Goal: Task Accomplishment & Management: Manage account settings

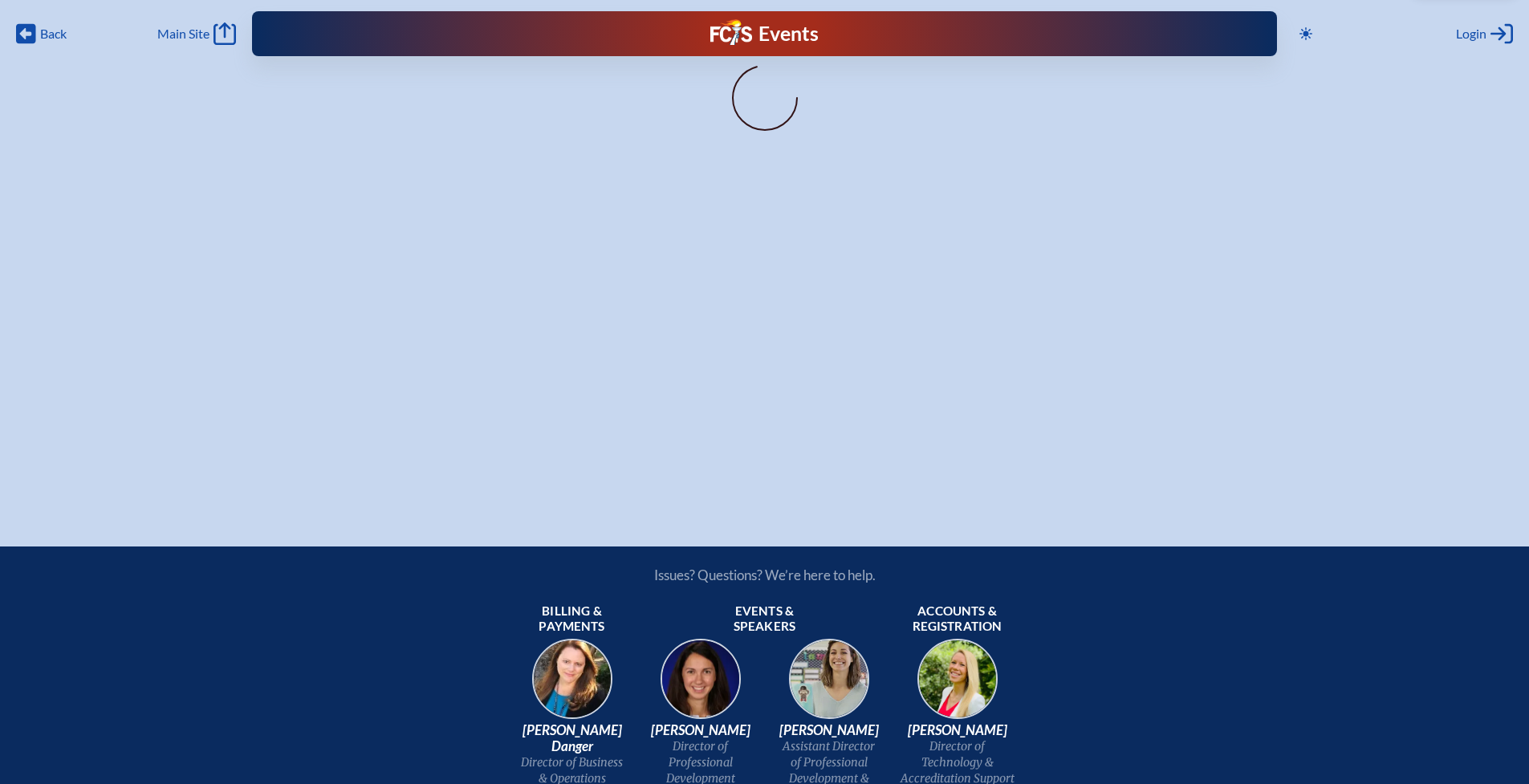
click at [863, 58] on div at bounding box center [765, 99] width 848 height 84
drag, startPoint x: 1400, startPoint y: 24, endPoint x: 1475, endPoint y: 65, distance: 85.5
click at [1400, 24] on div "Toggle to Dark Mode Close Login Area Log in or create account [EMAIL_ADDRESS][D…" at bounding box center [1403, 34] width 220 height 26
click at [1497, 31] on icon "Log in or Create Account" at bounding box center [1502, 34] width 23 height 23
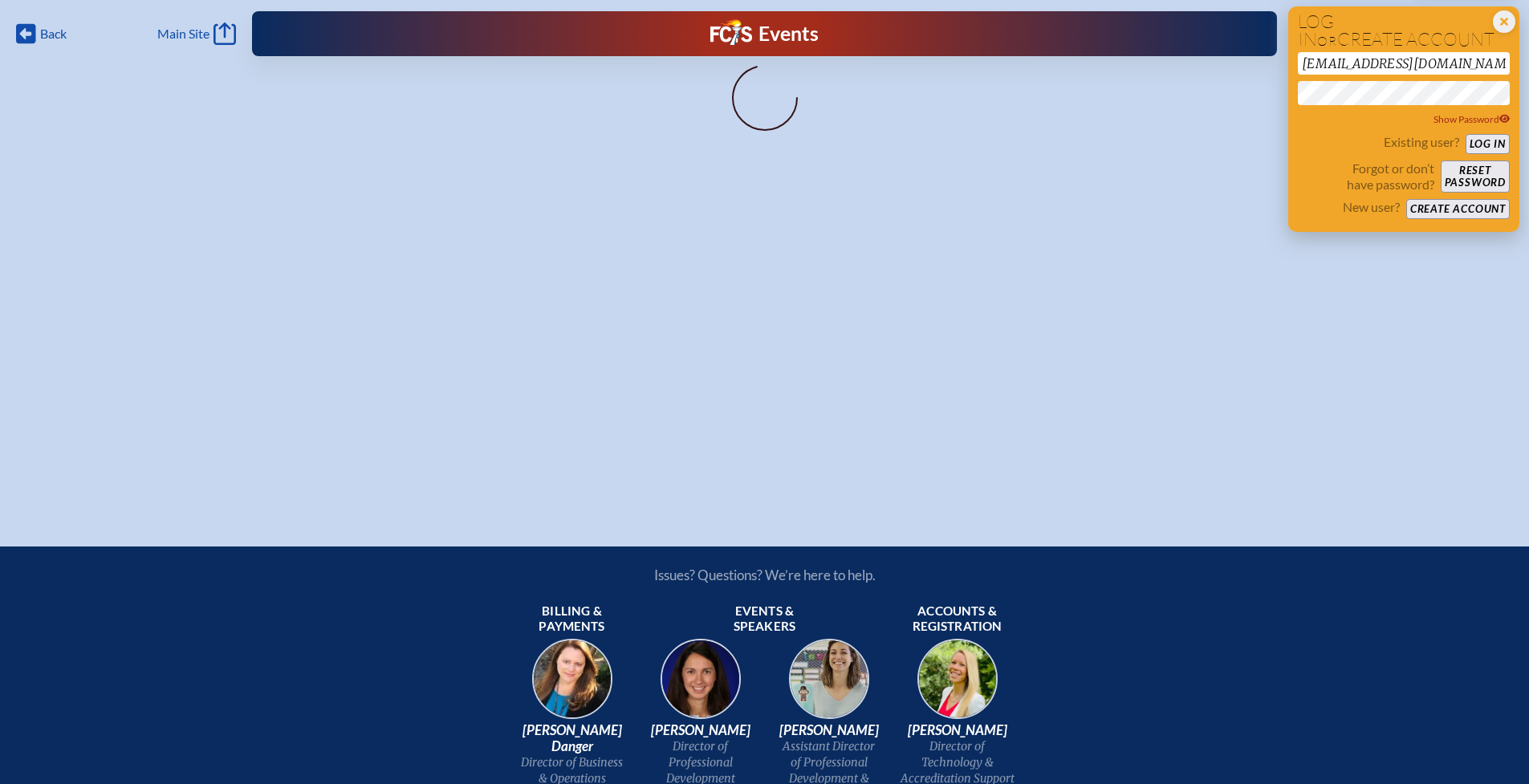
click at [1487, 139] on button "Log in" at bounding box center [1488, 144] width 44 height 20
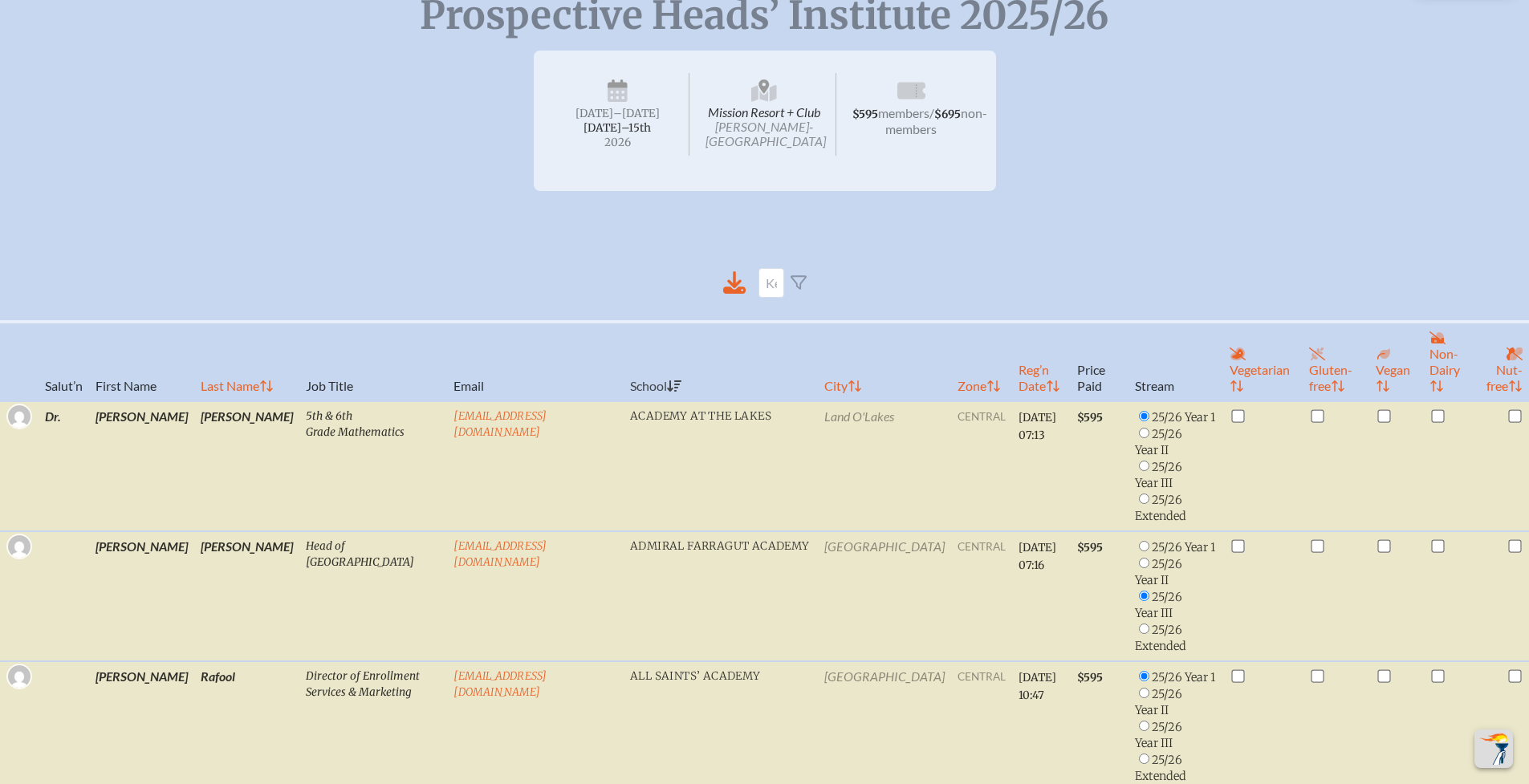
scroll to position [353, 0]
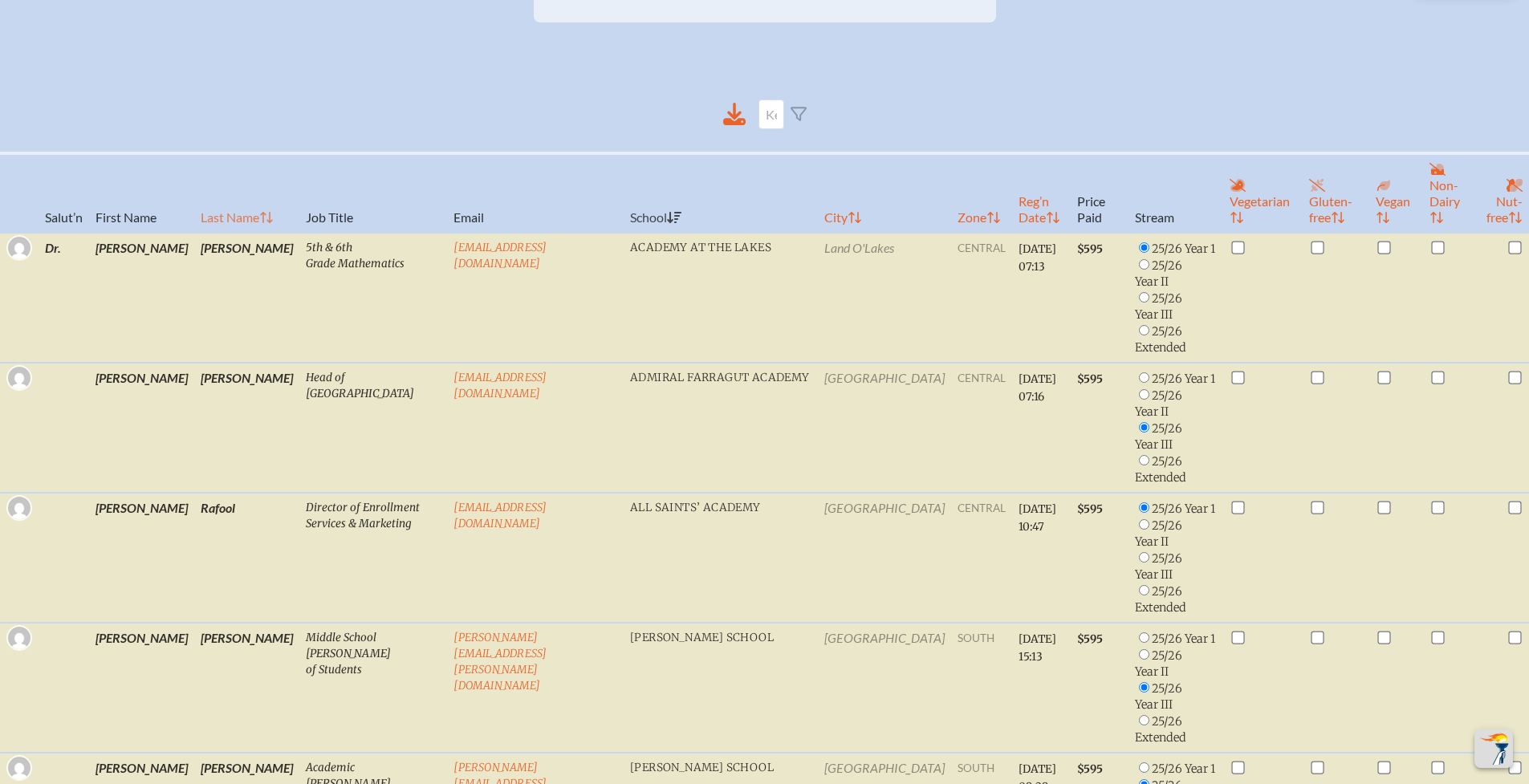
click at [194, 201] on th "Last Name" at bounding box center [247, 193] width 106 height 80
radio input "false"
radio input "true"
checkbox input "true"
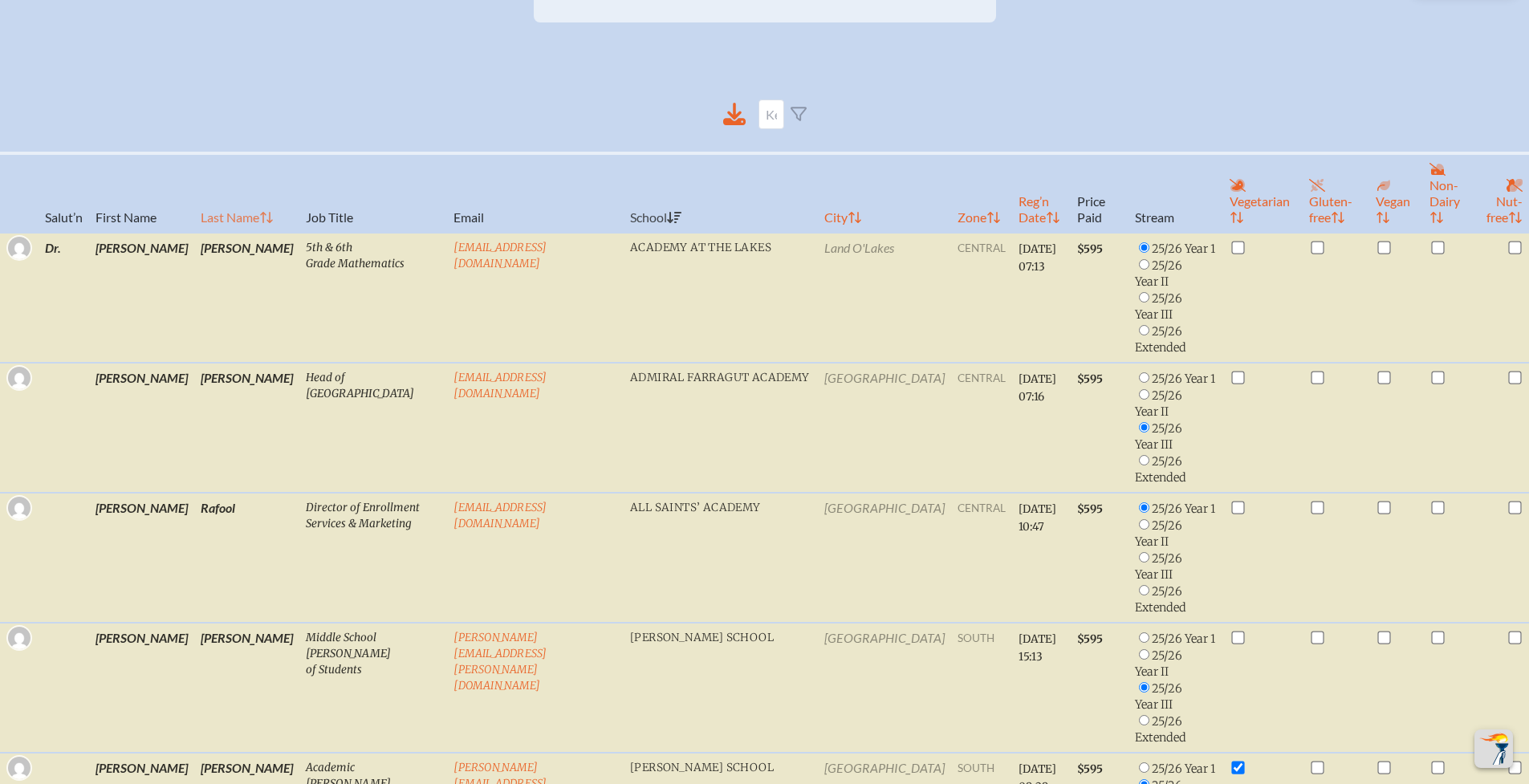
radio input "false"
radio input "true"
radio input "false"
radio input "true"
checkbox input "false"
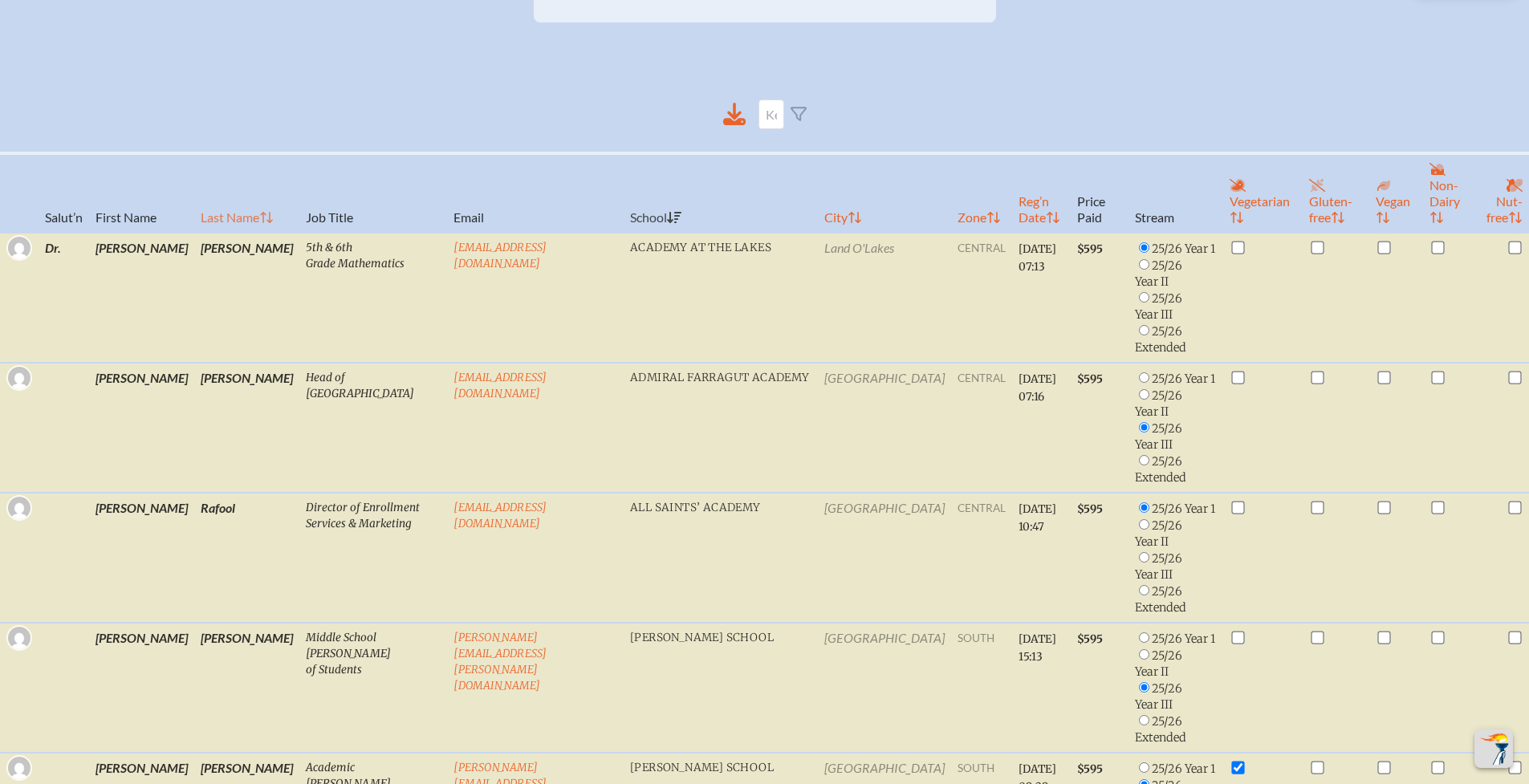
radio input "false"
checkbox input "true"
radio input "false"
checkbox input "false"
checkbox input "true"
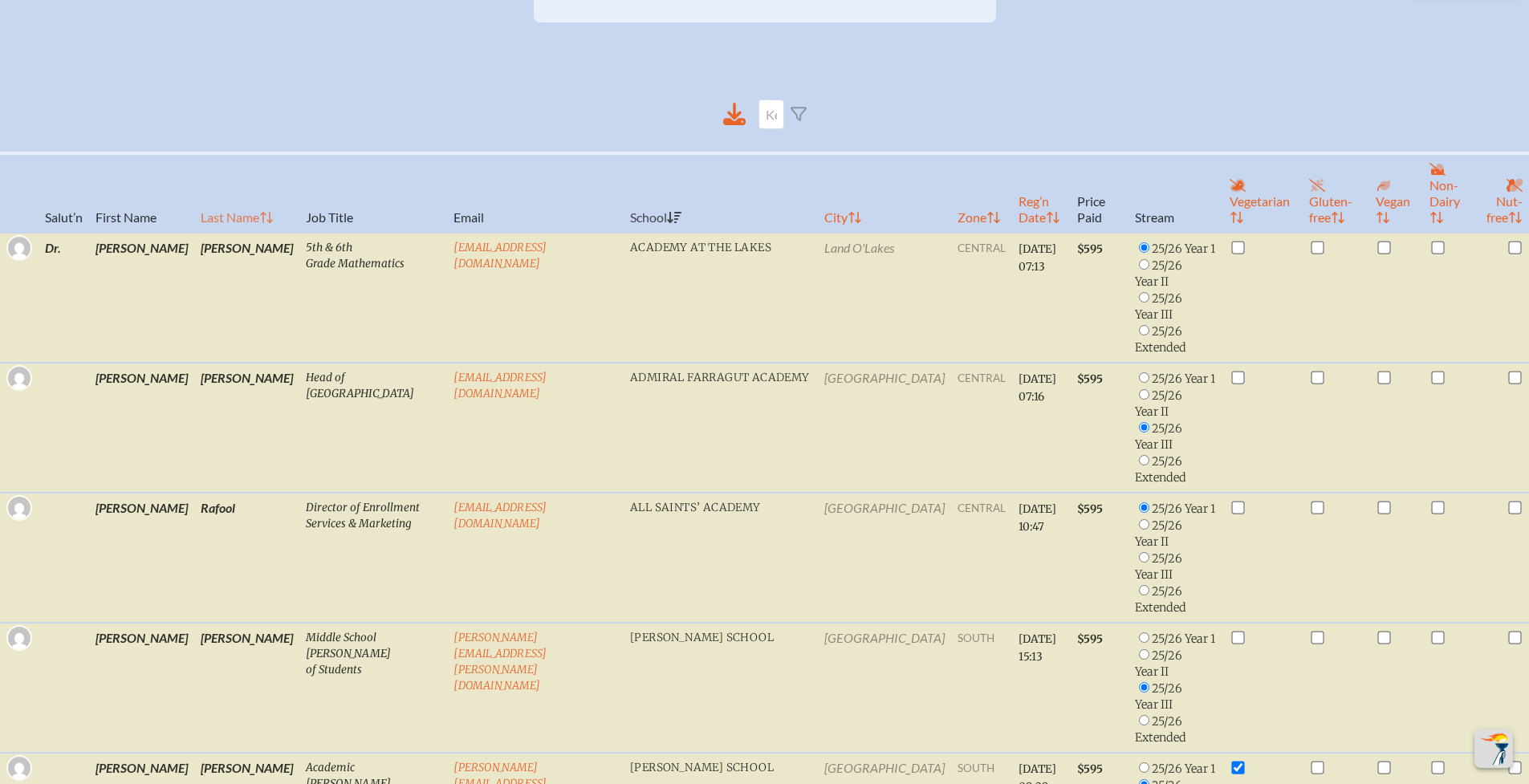
radio input "true"
checkbox input "true"
radio input "false"
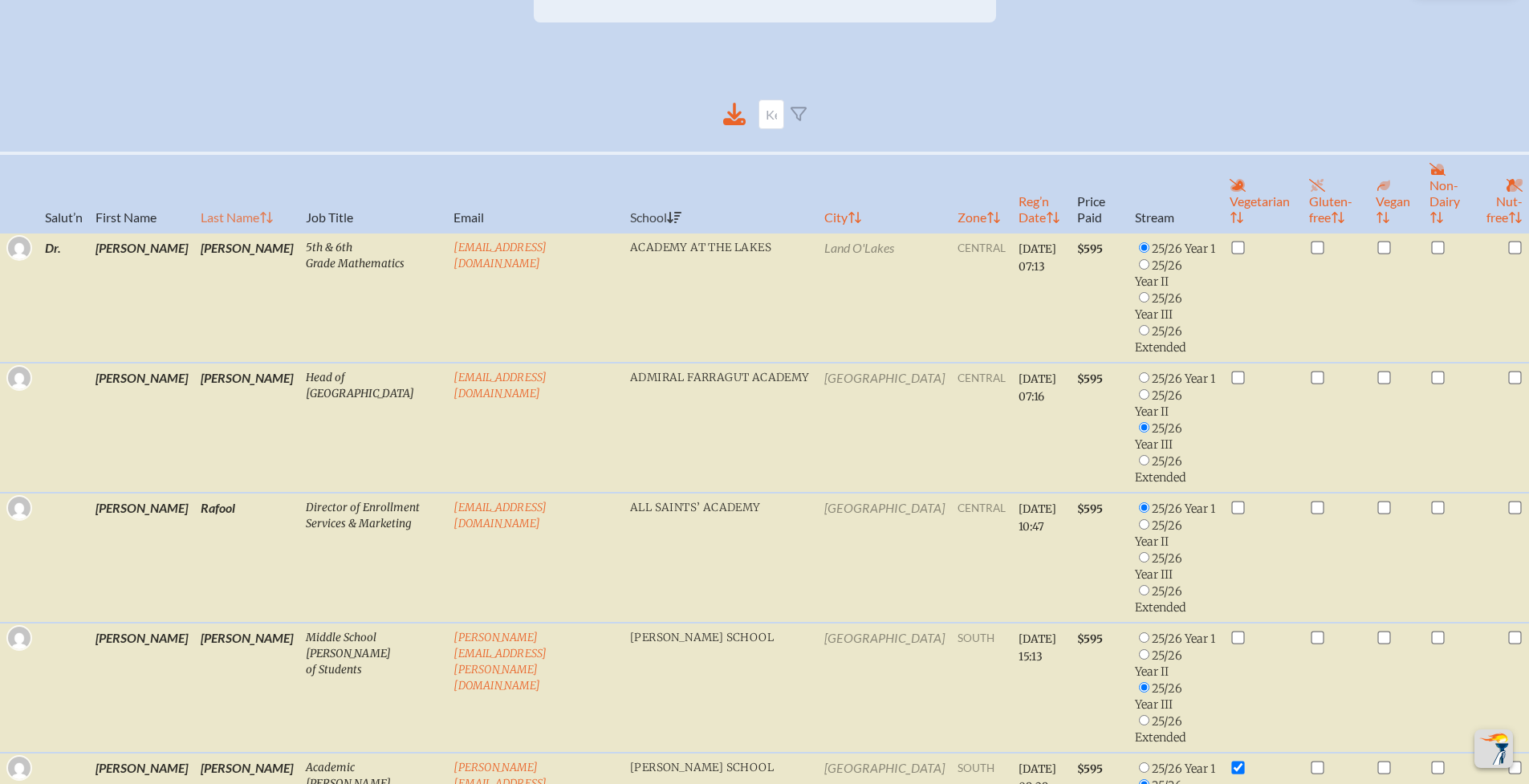
checkbox input "true"
radio input "true"
checkbox input "false"
radio input "true"
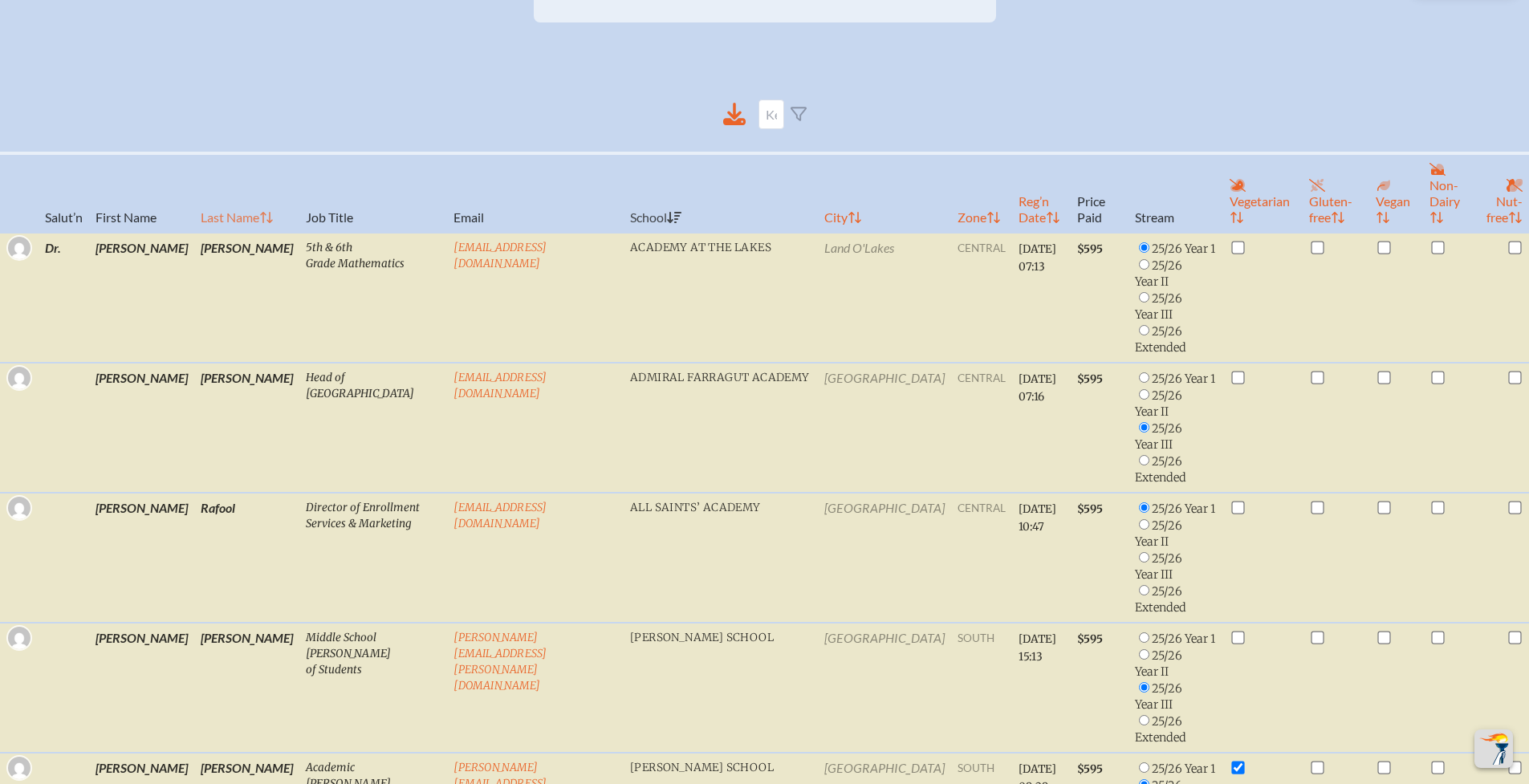
radio input "true"
checkbox input "false"
radio input "false"
radio input "true"
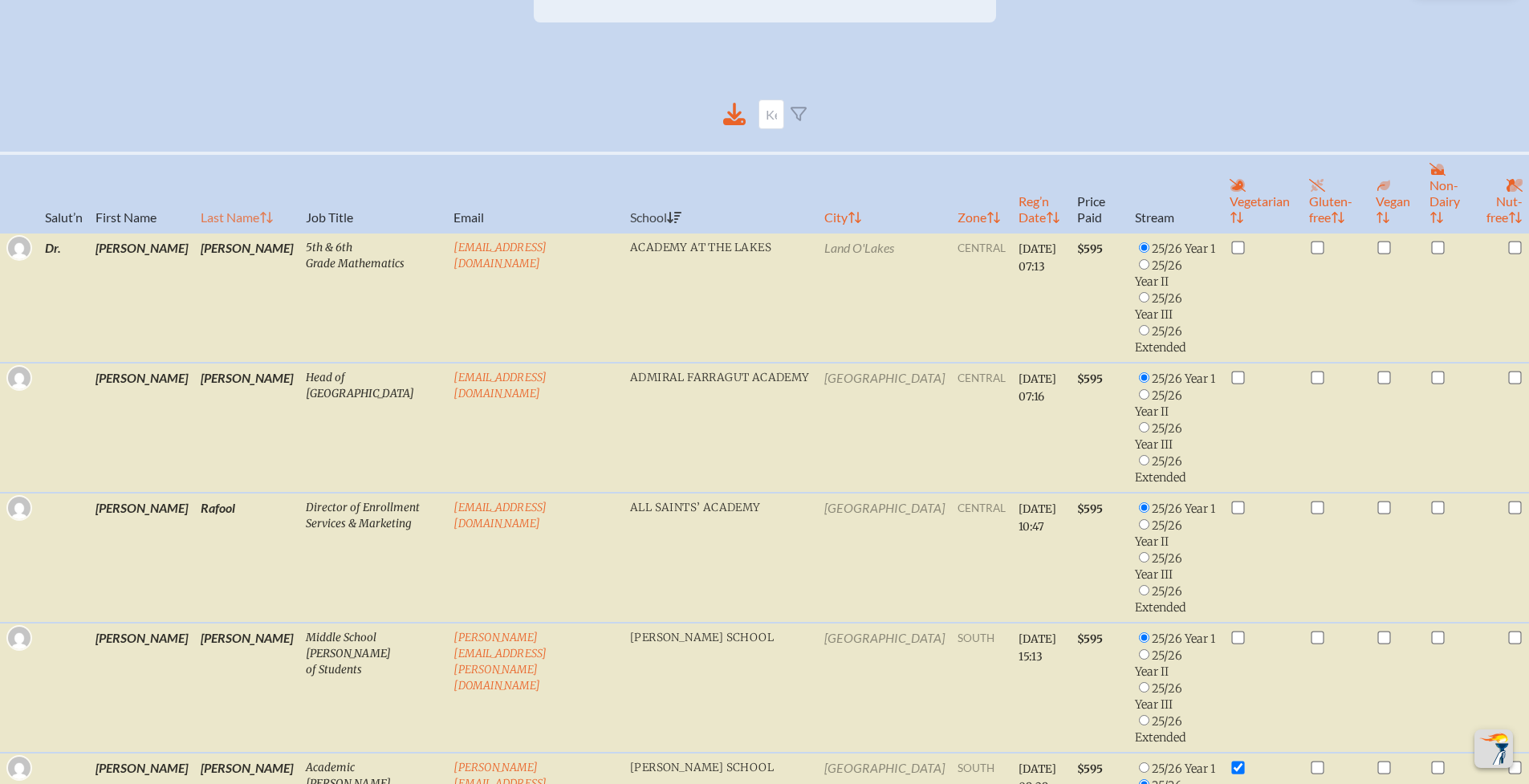
radio input "true"
checkbox input "false"
radio input "true"
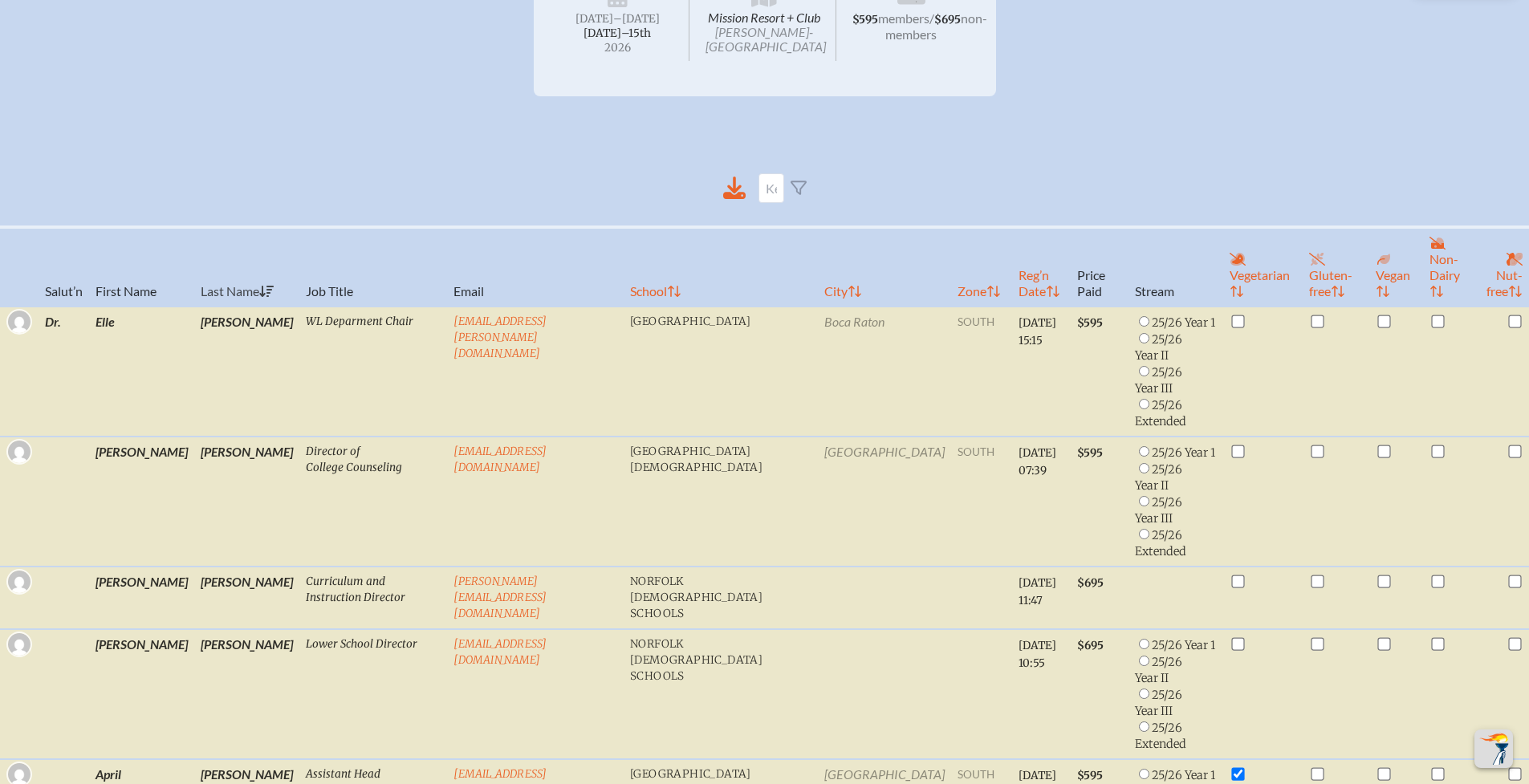
scroll to position [0, 0]
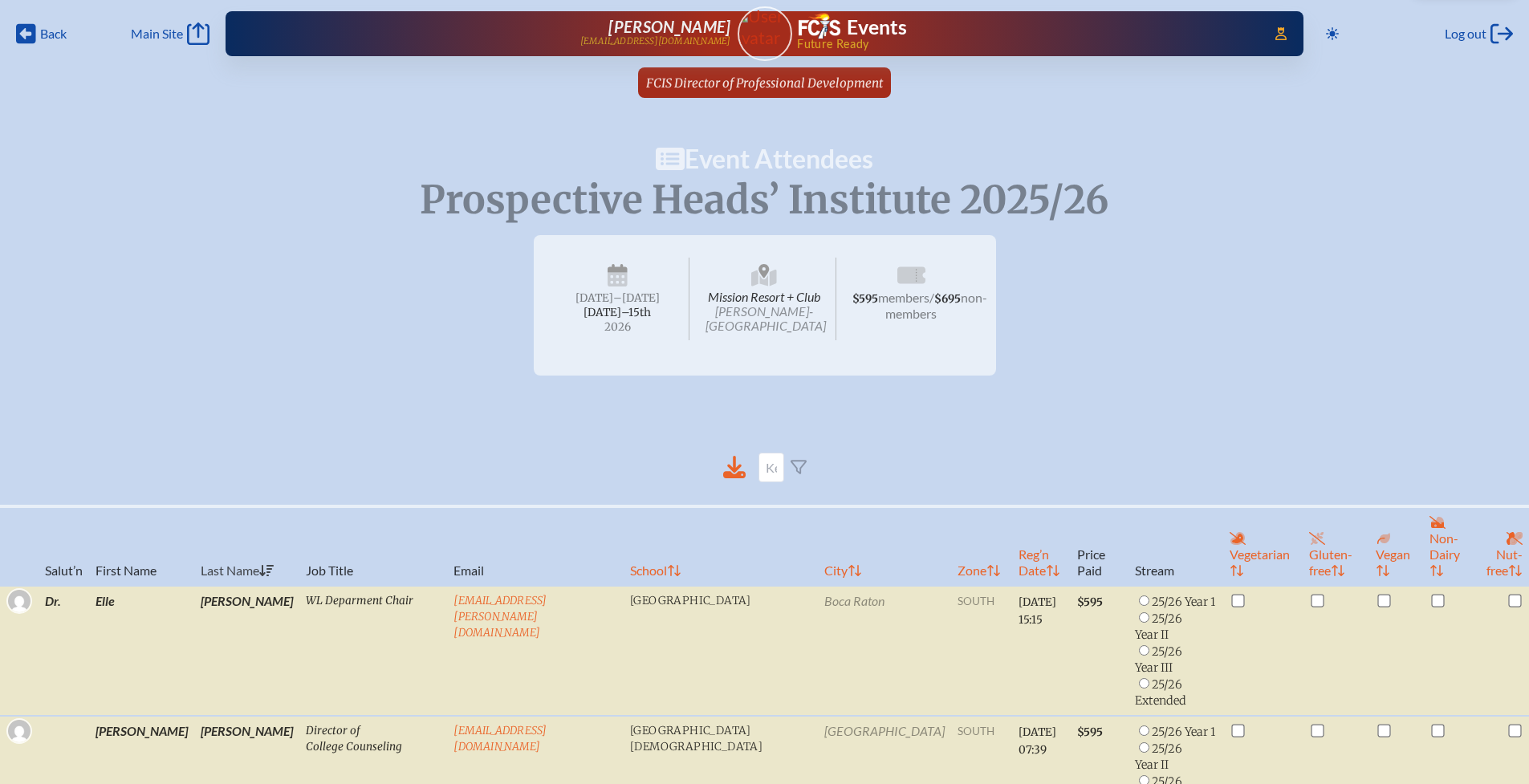
click at [781, 85] on span "FCIS Director of Professional Development" at bounding box center [764, 83] width 237 height 15
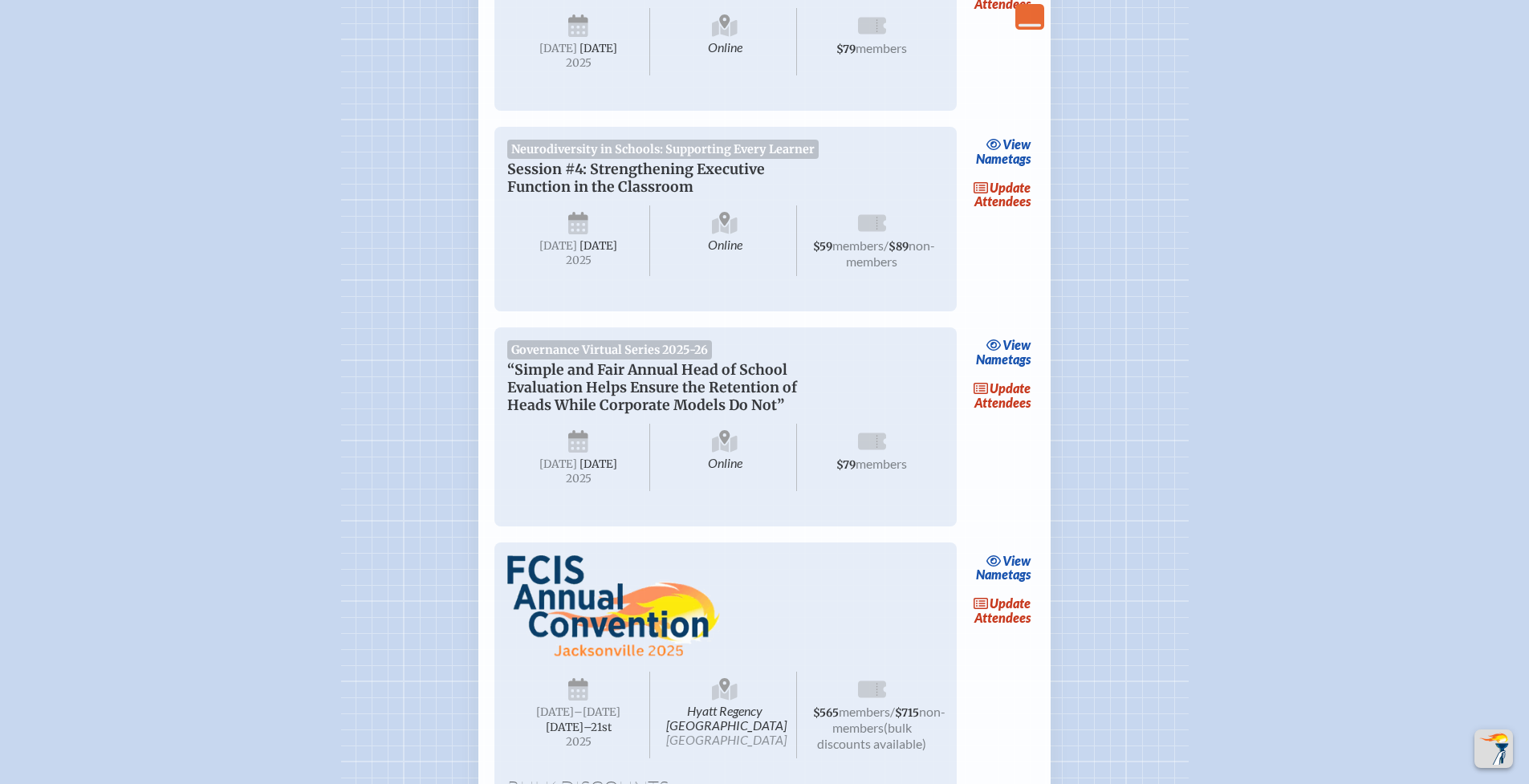
scroll to position [1105, 0]
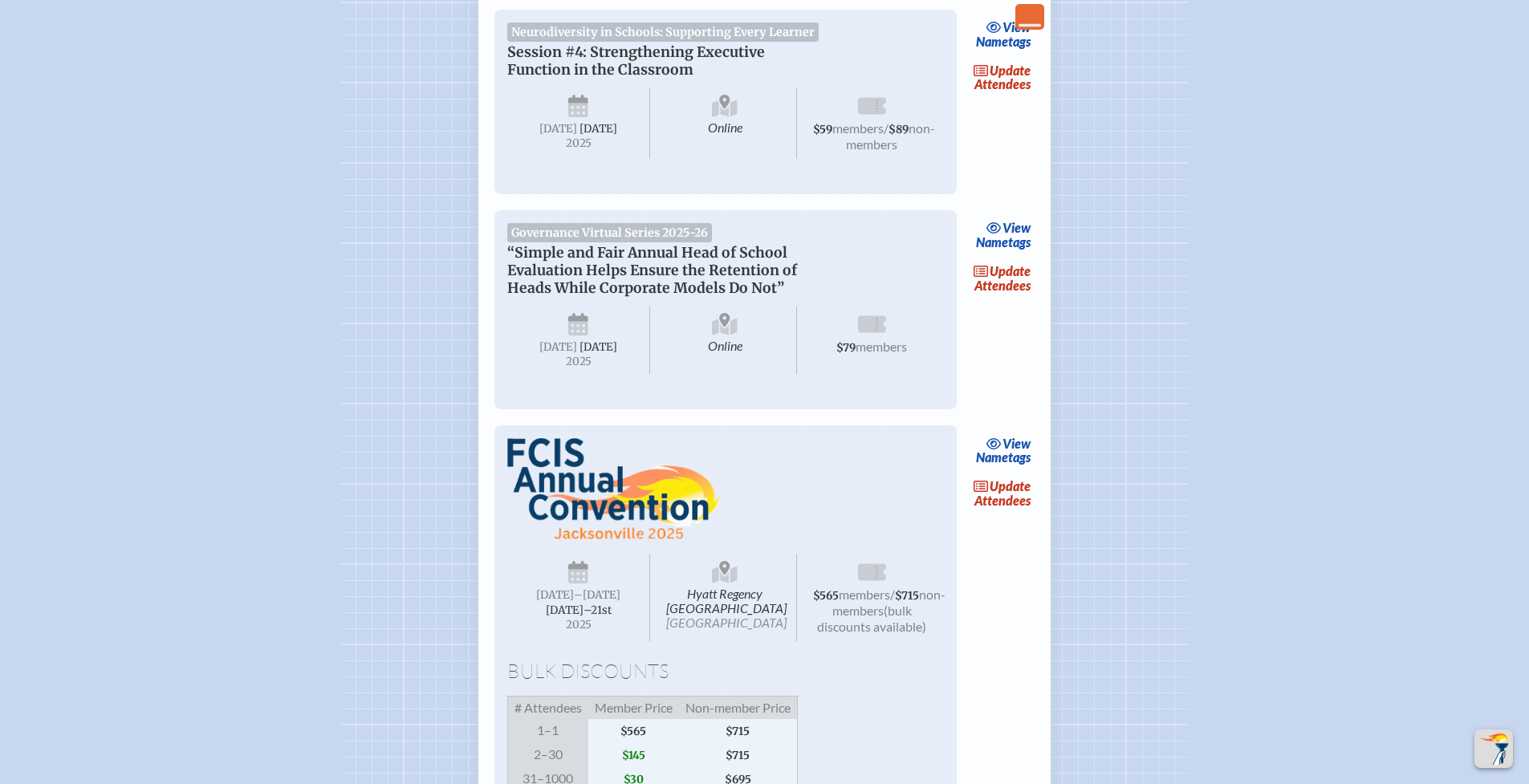
click at [1012, 512] on link "update Attendees" at bounding box center [1002, 492] width 66 height 37
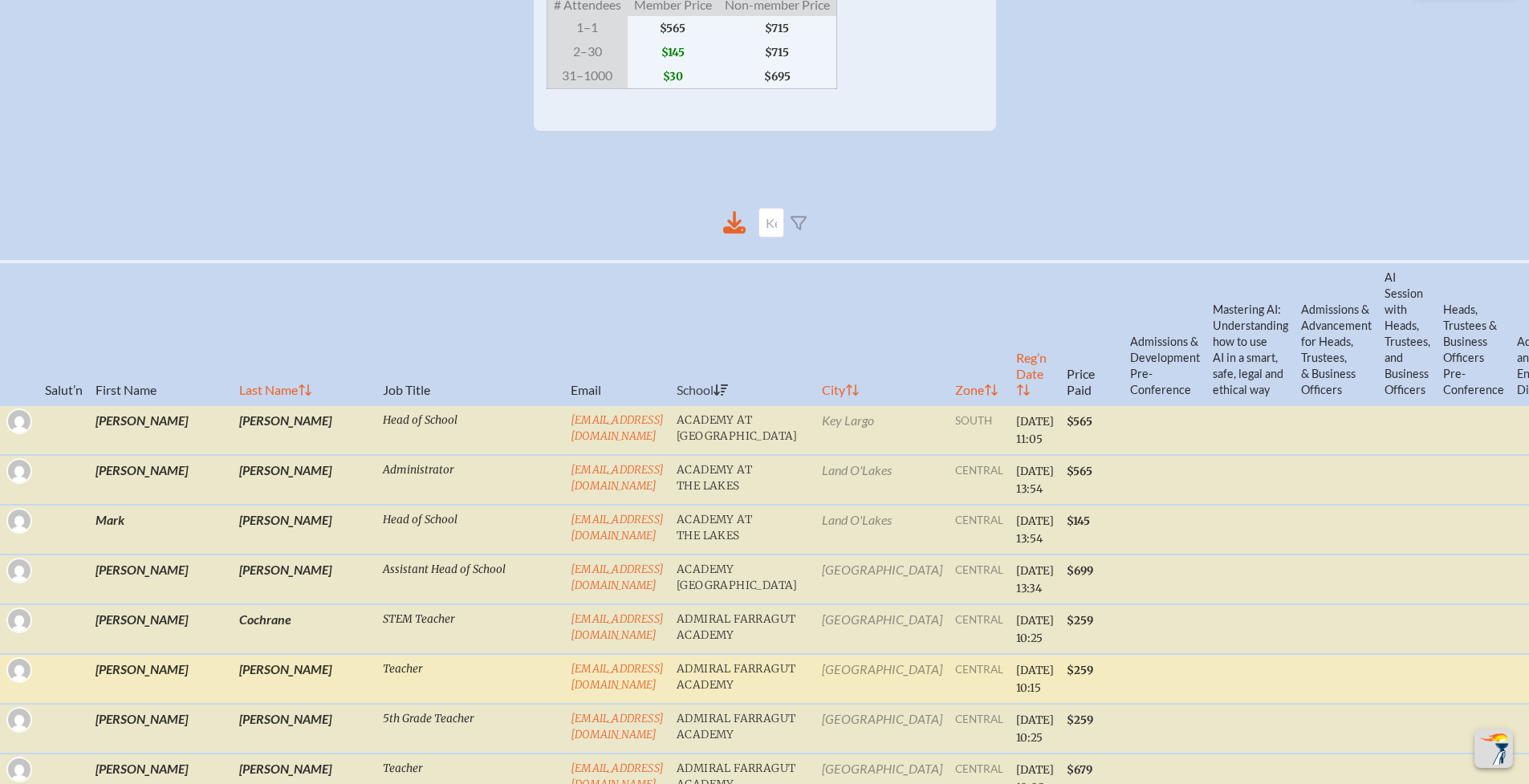
scroll to position [669, 0]
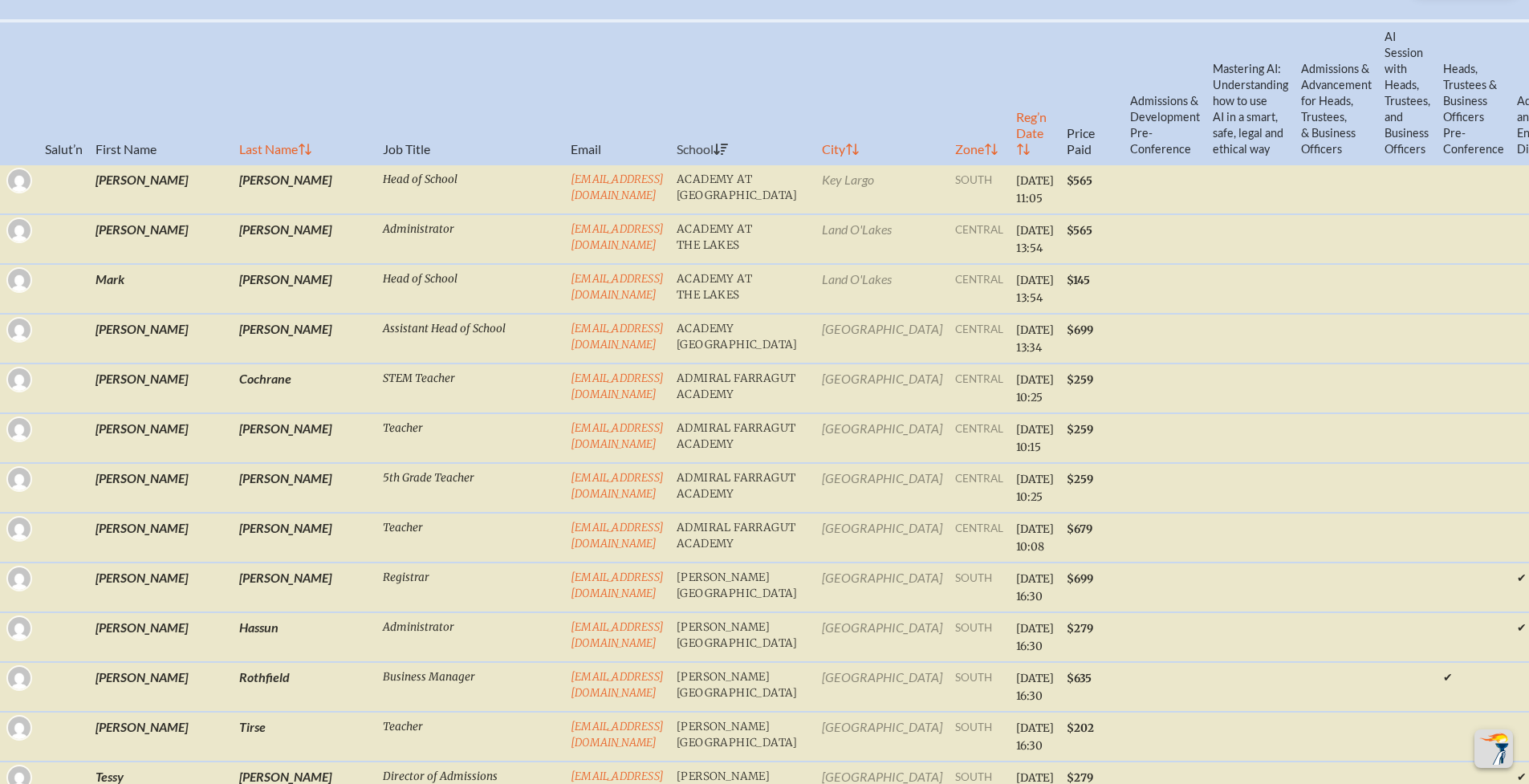
click at [233, 164] on th "Last Name" at bounding box center [305, 93] width 143 height 143
checkbox input "true"
checkbox input "false"
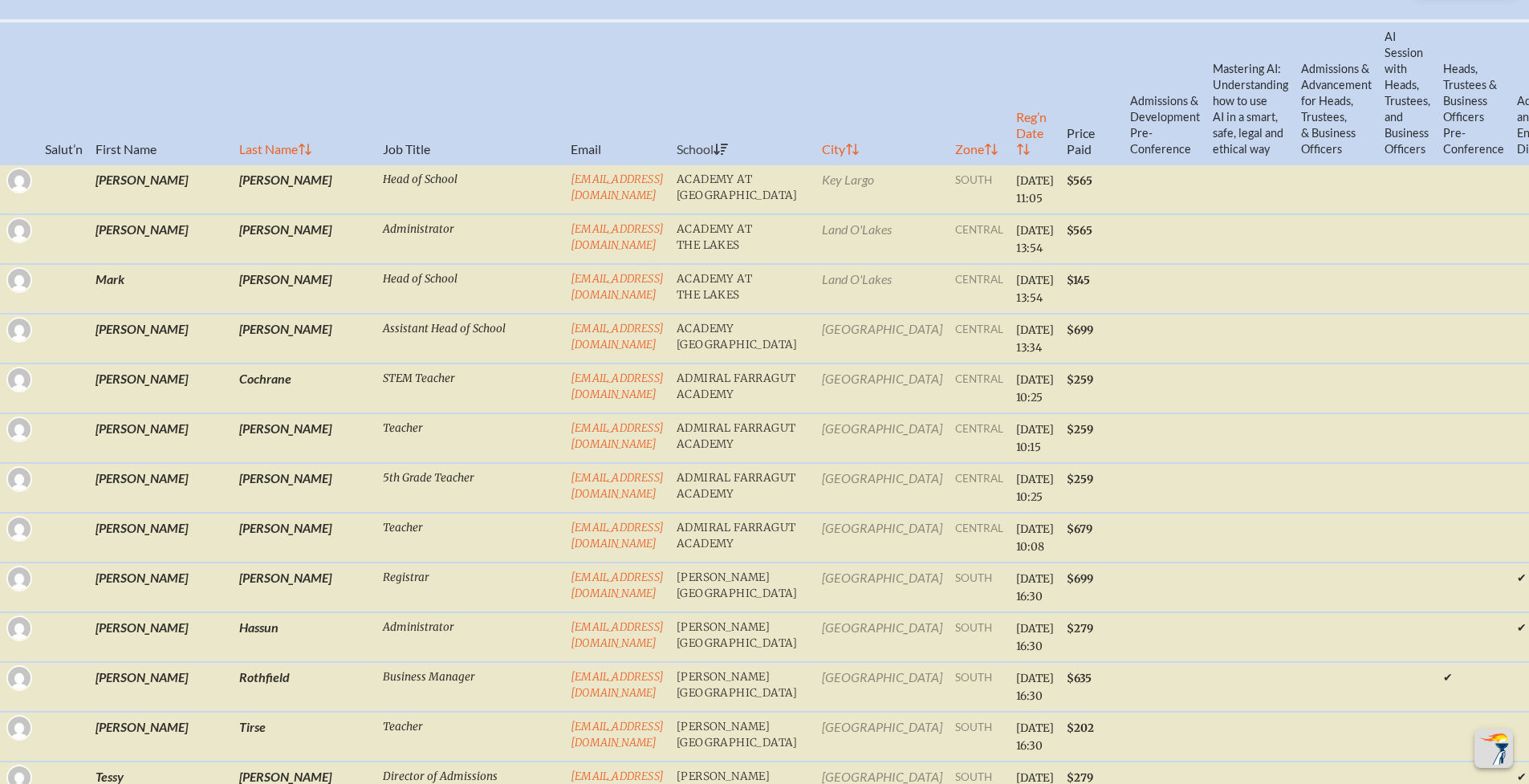
checkbox input "true"
checkbox input "false"
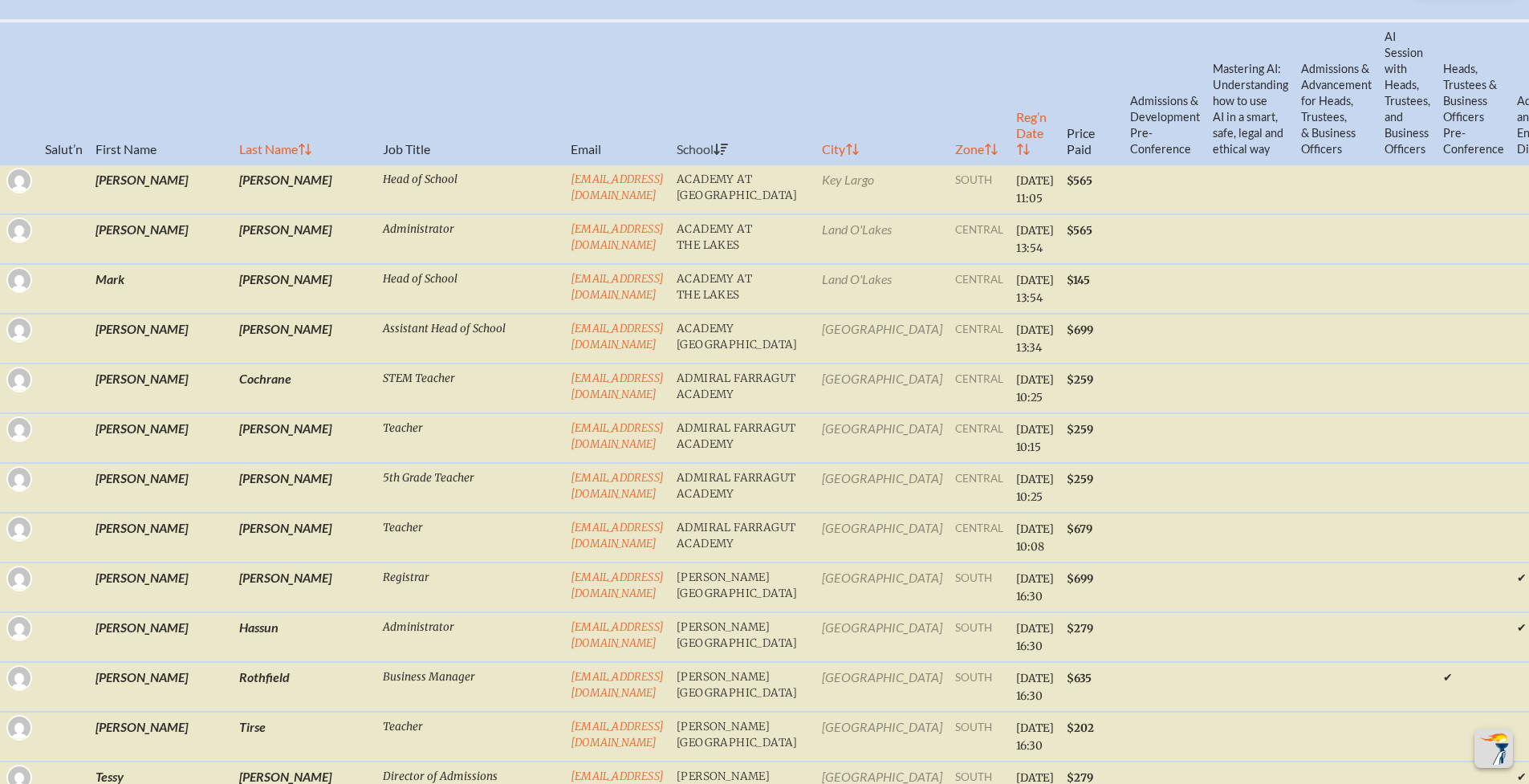
checkbox input "true"
checkbox input "false"
checkbox input "true"
checkbox input "false"
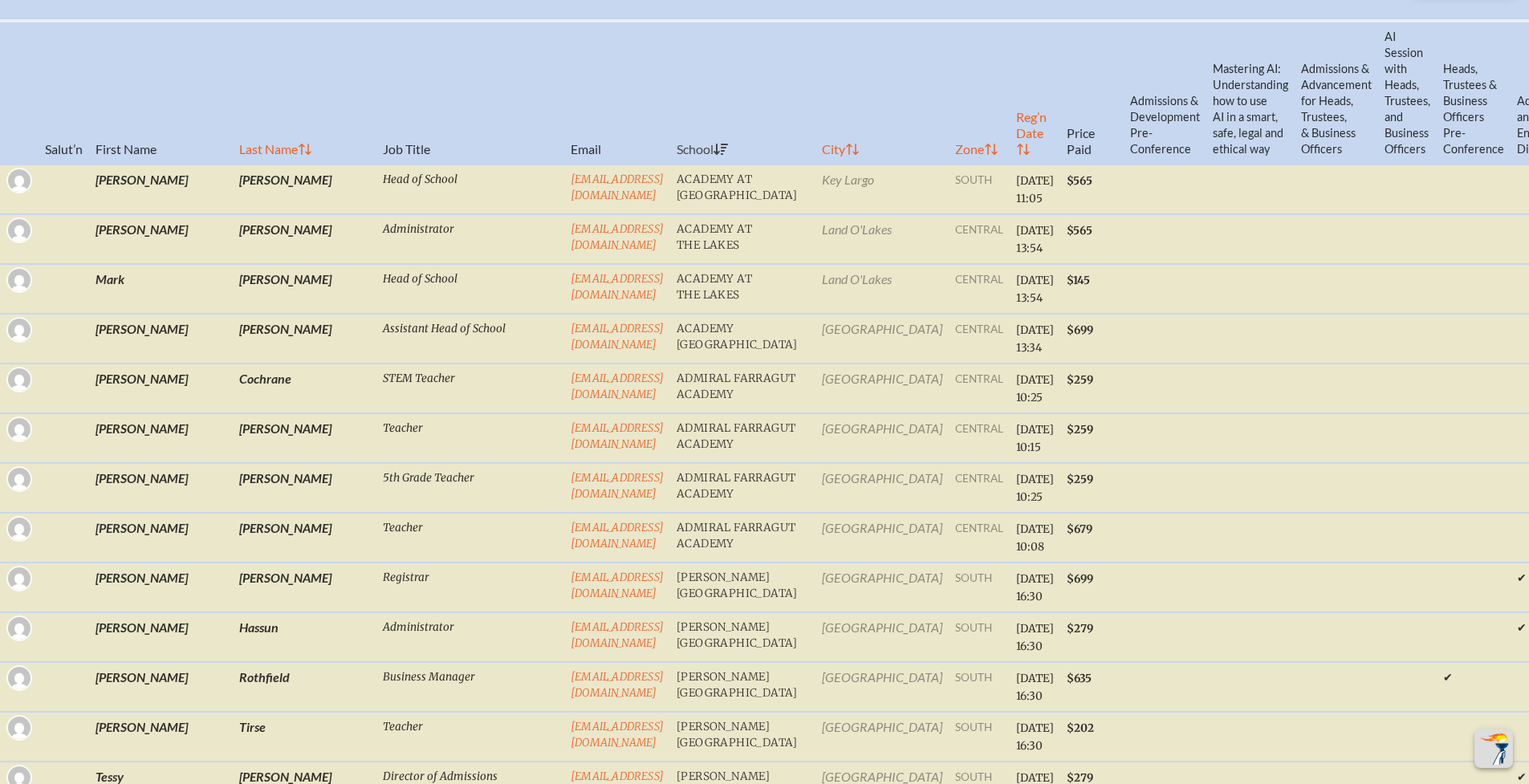
checkbox input "false"
checkbox input "true"
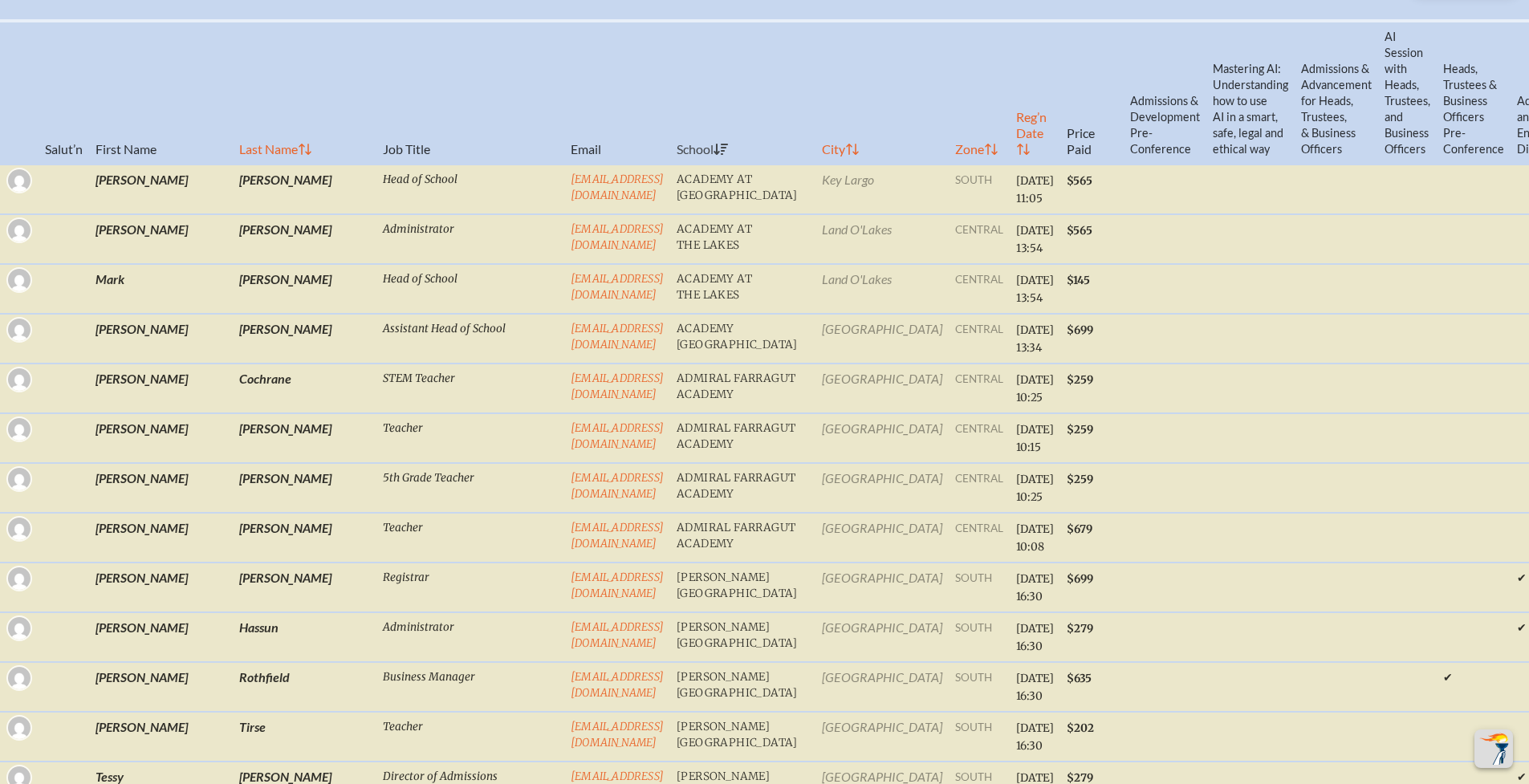
checkbox input "true"
checkbox input "false"
checkbox input "true"
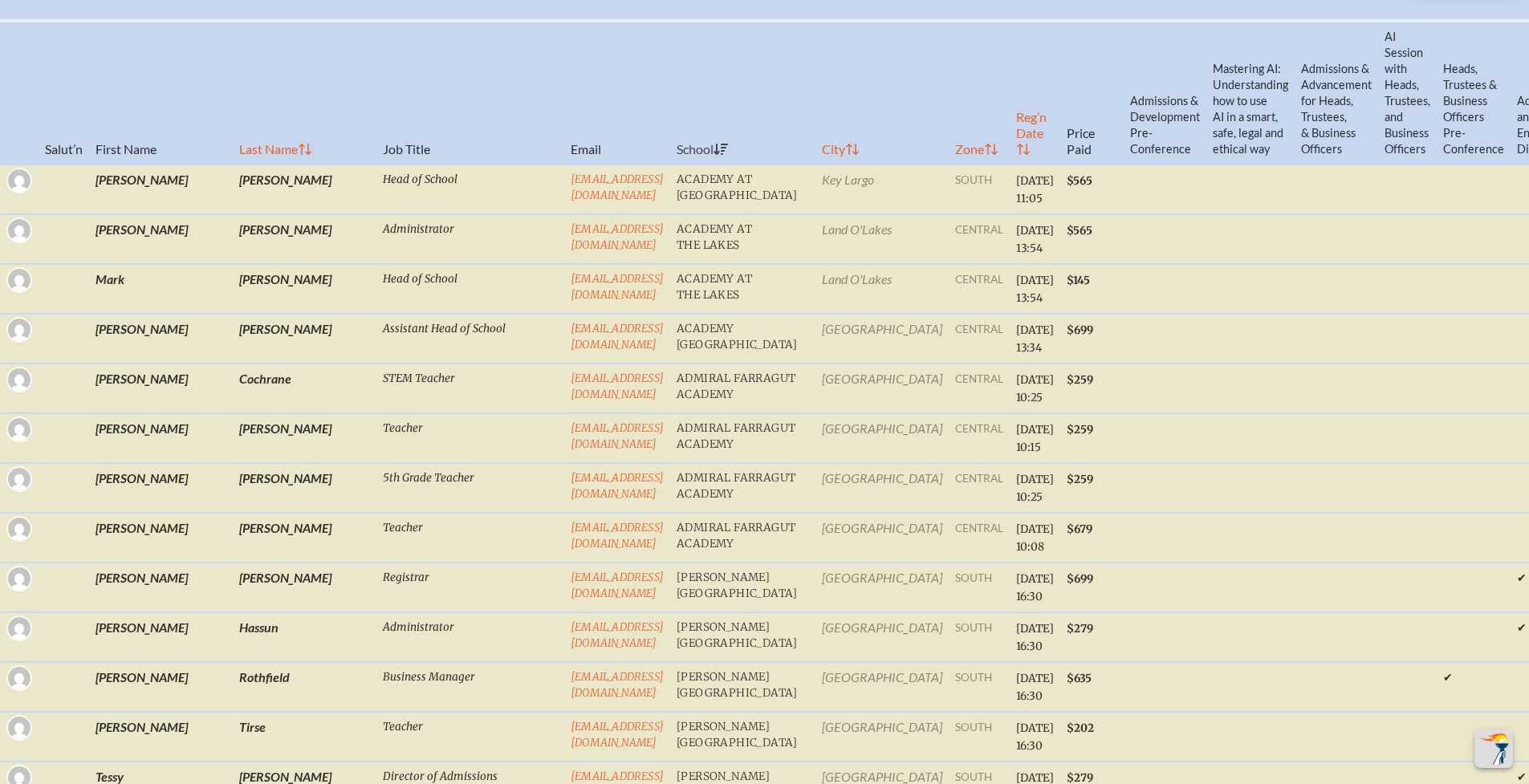
checkbox input "true"
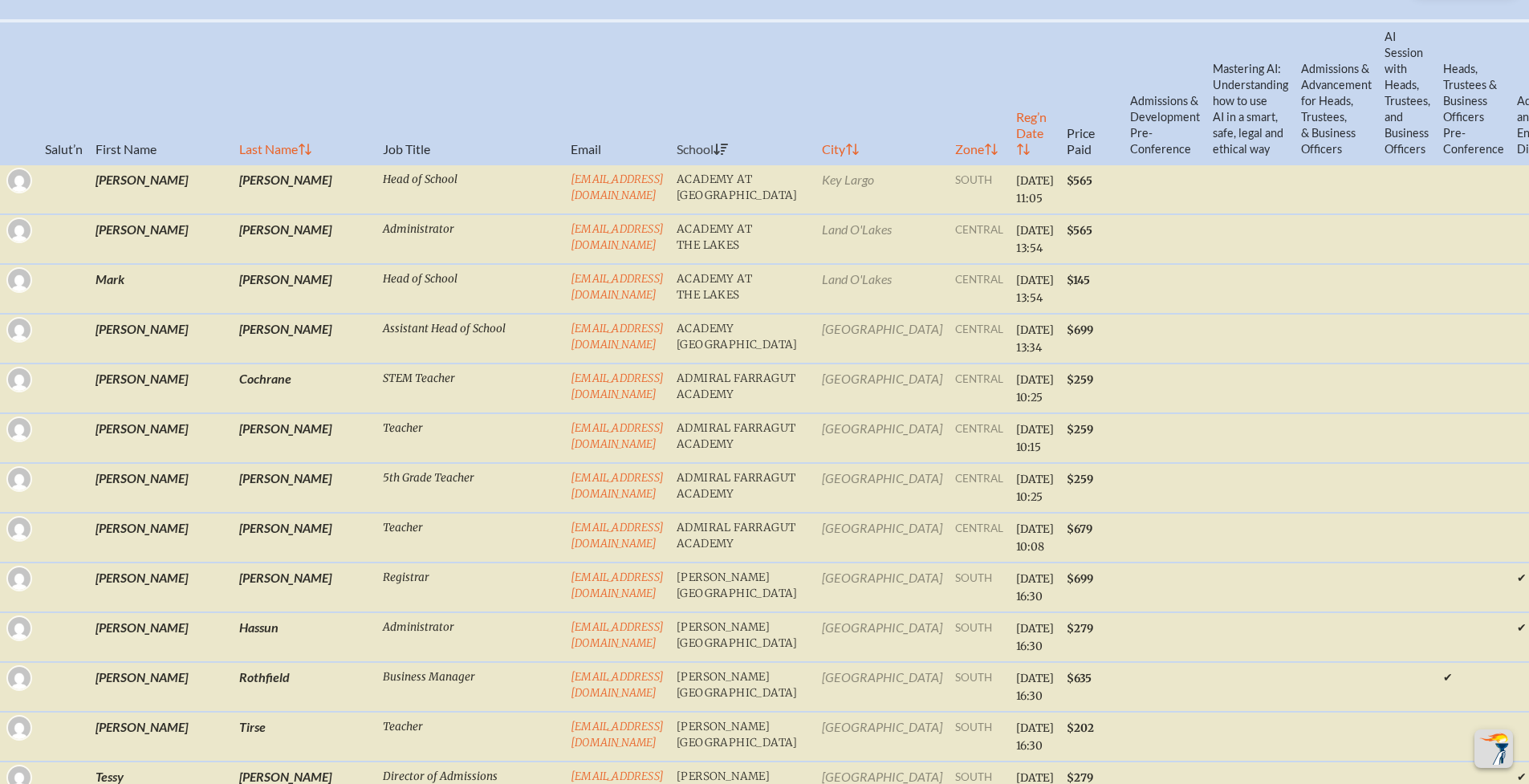
checkbox input "true"
checkbox input "false"
checkbox input "true"
checkbox input "false"
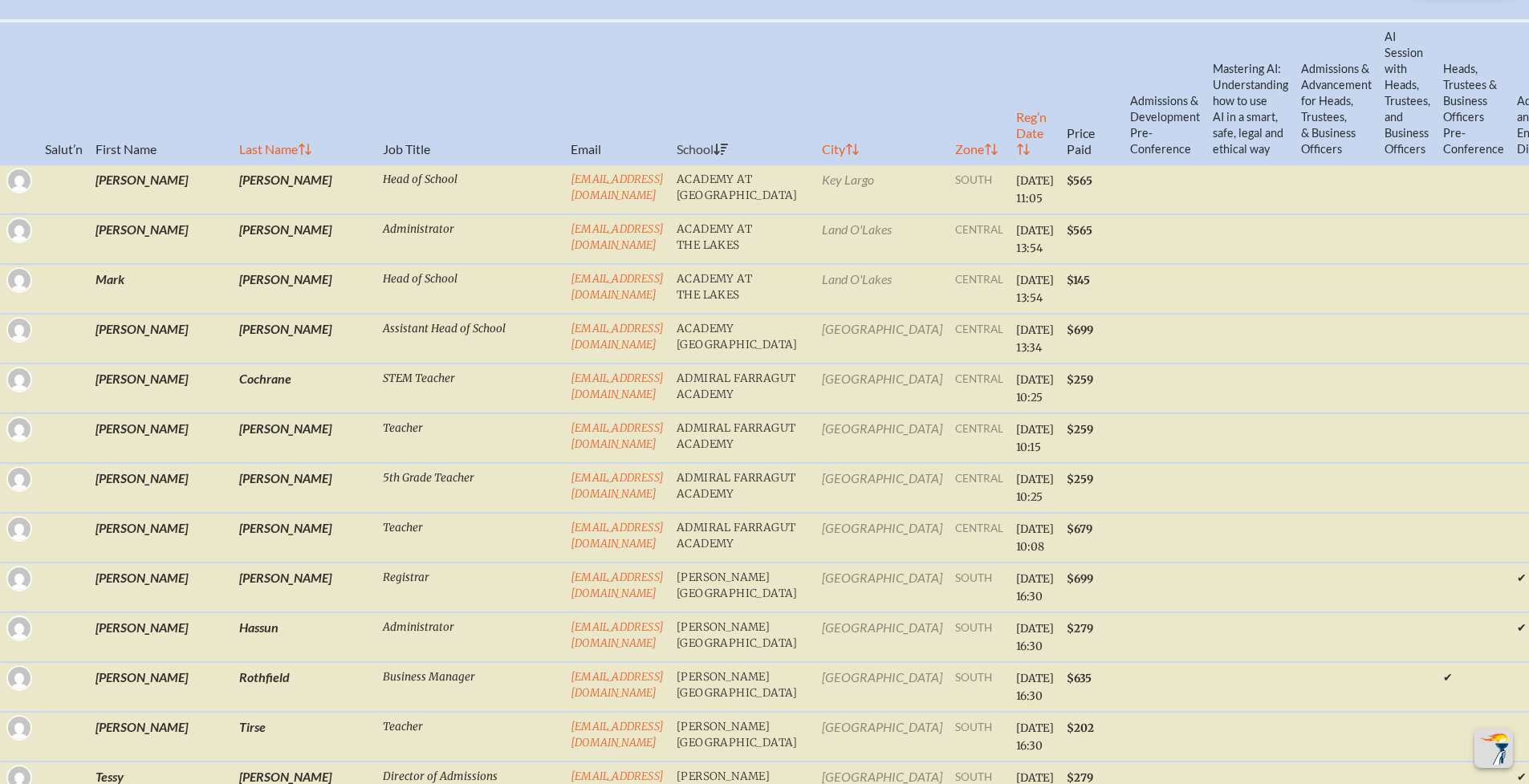
checkbox input "false"
checkbox input "true"
checkbox input "false"
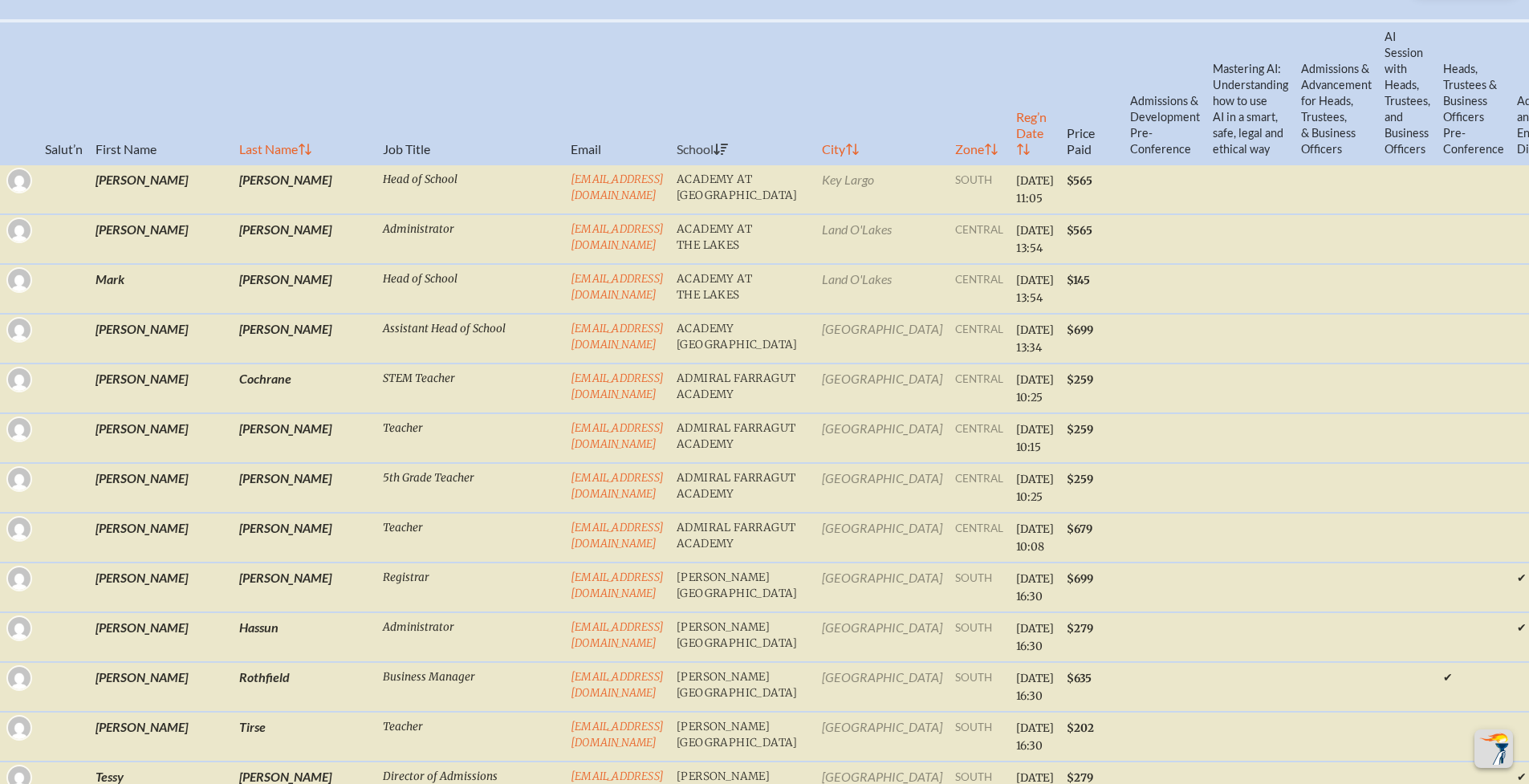
checkbox input "true"
checkbox input "false"
checkbox input "true"
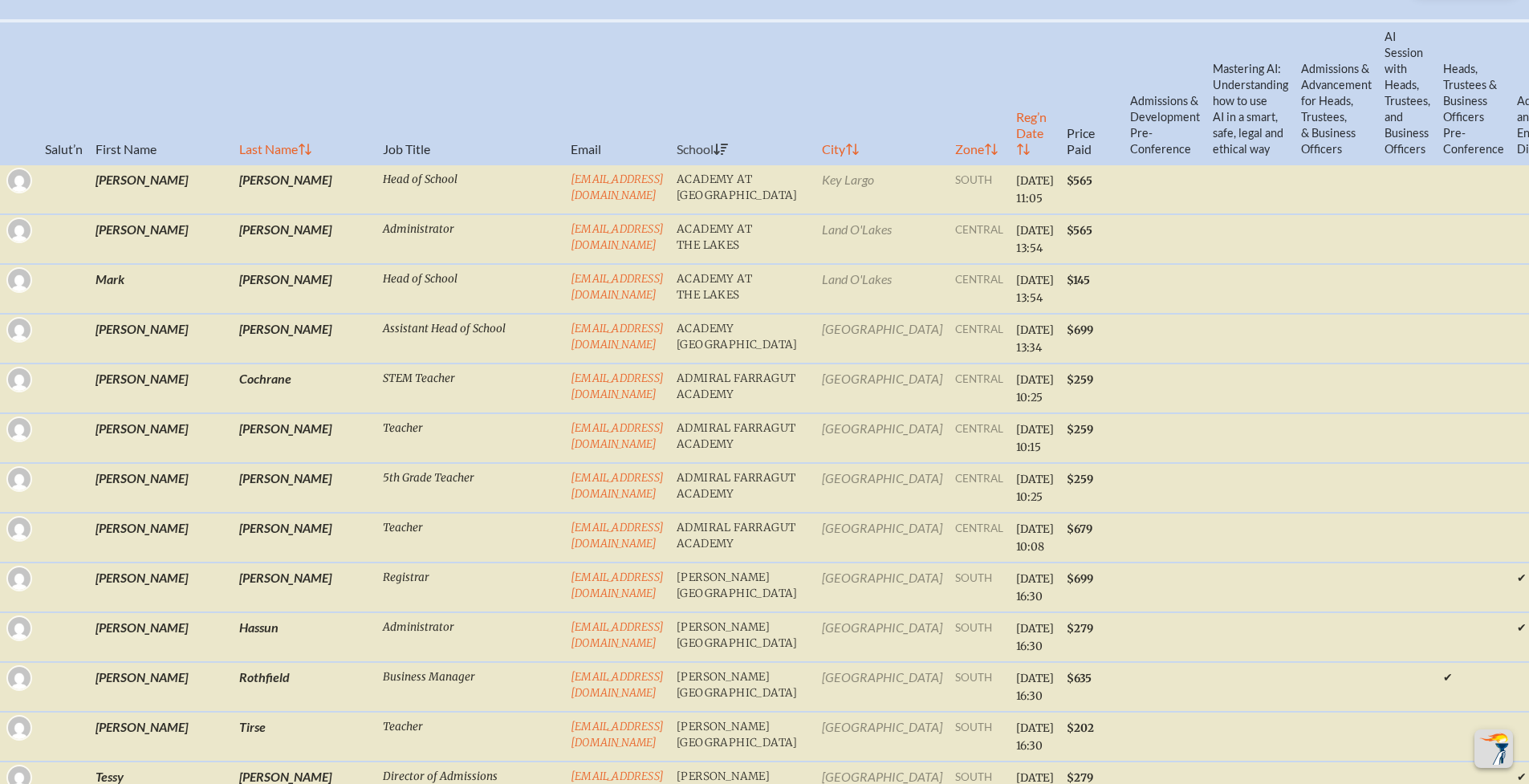
checkbox input "true"
checkbox input "false"
checkbox input "true"
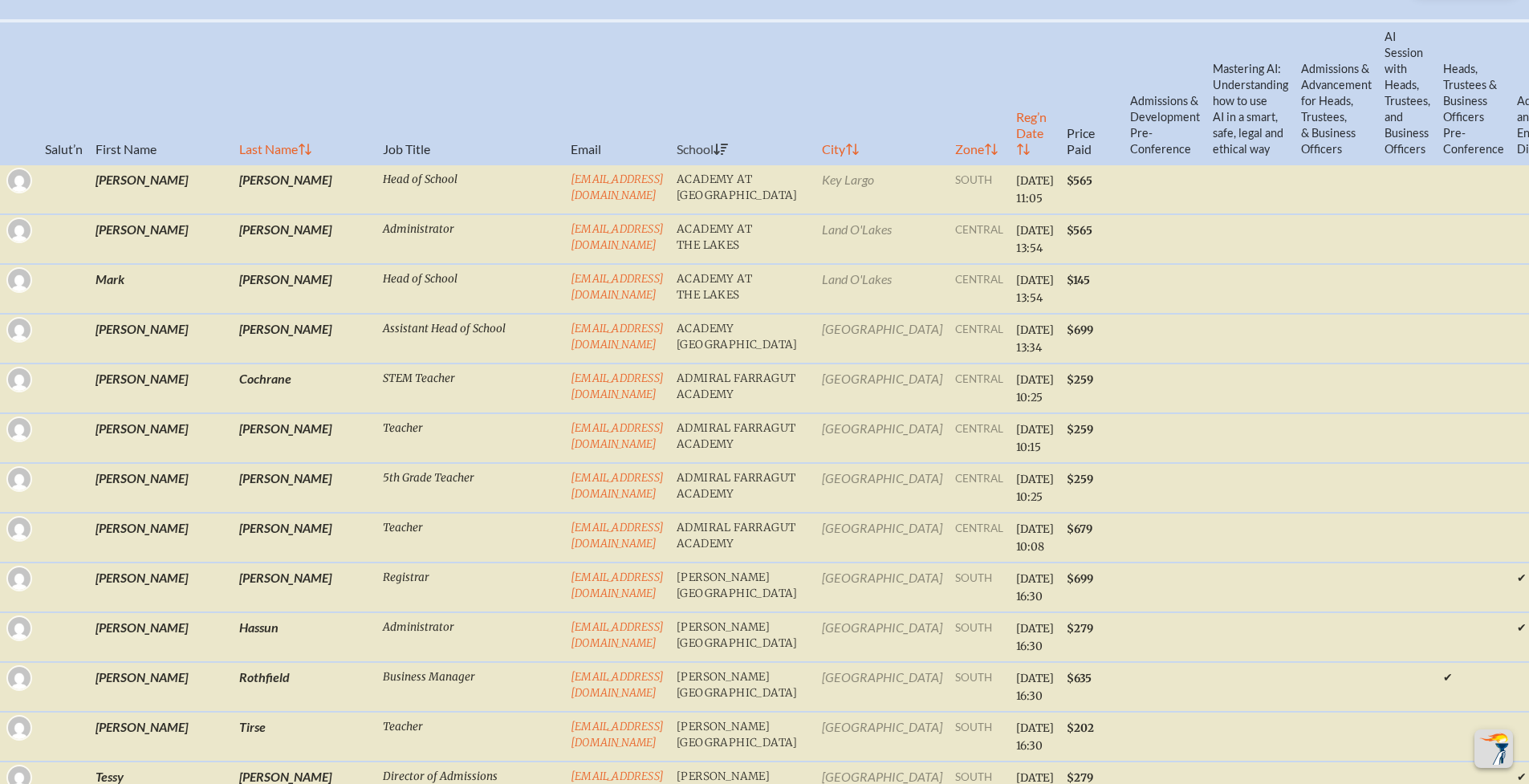
checkbox input "true"
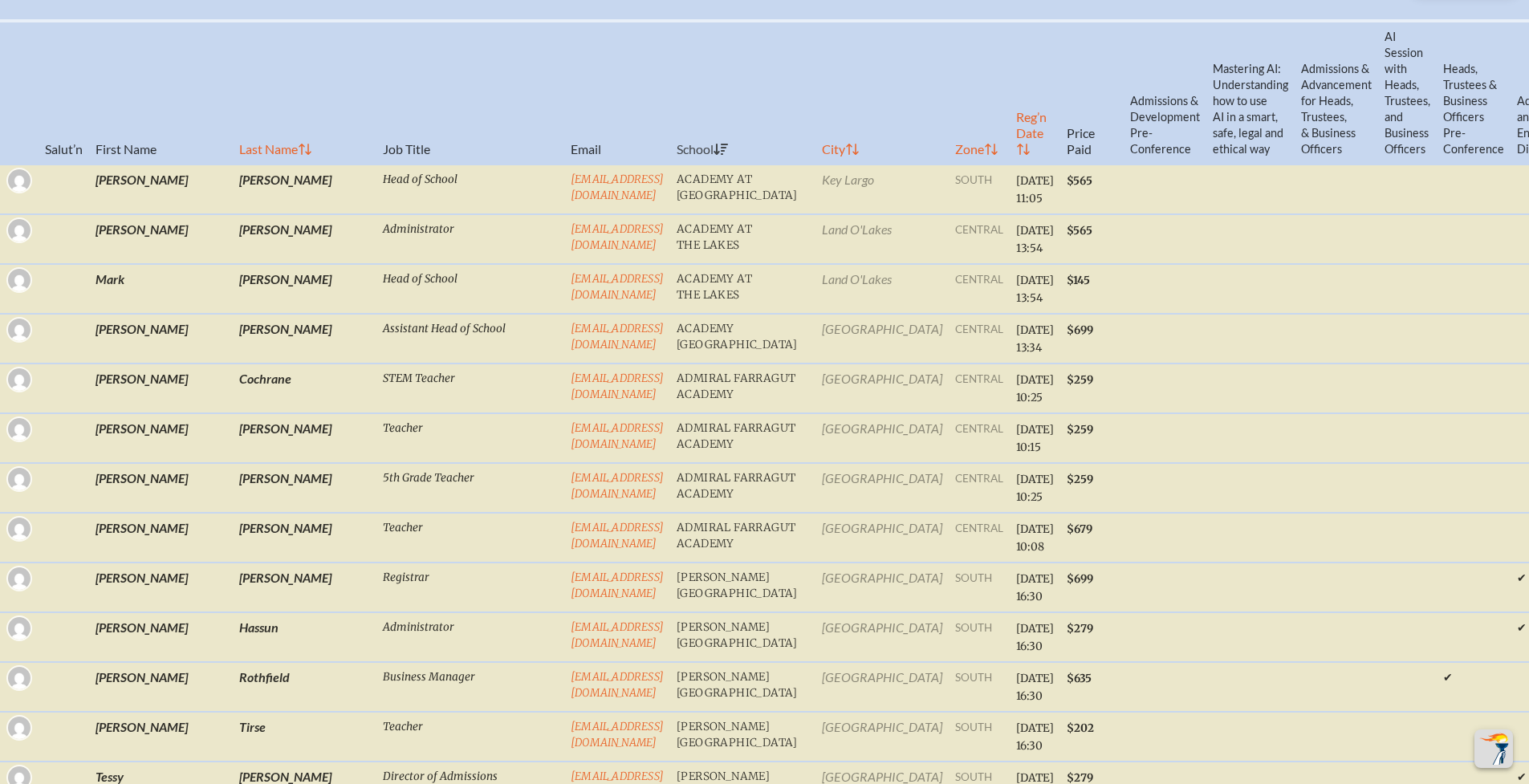
checkbox input "false"
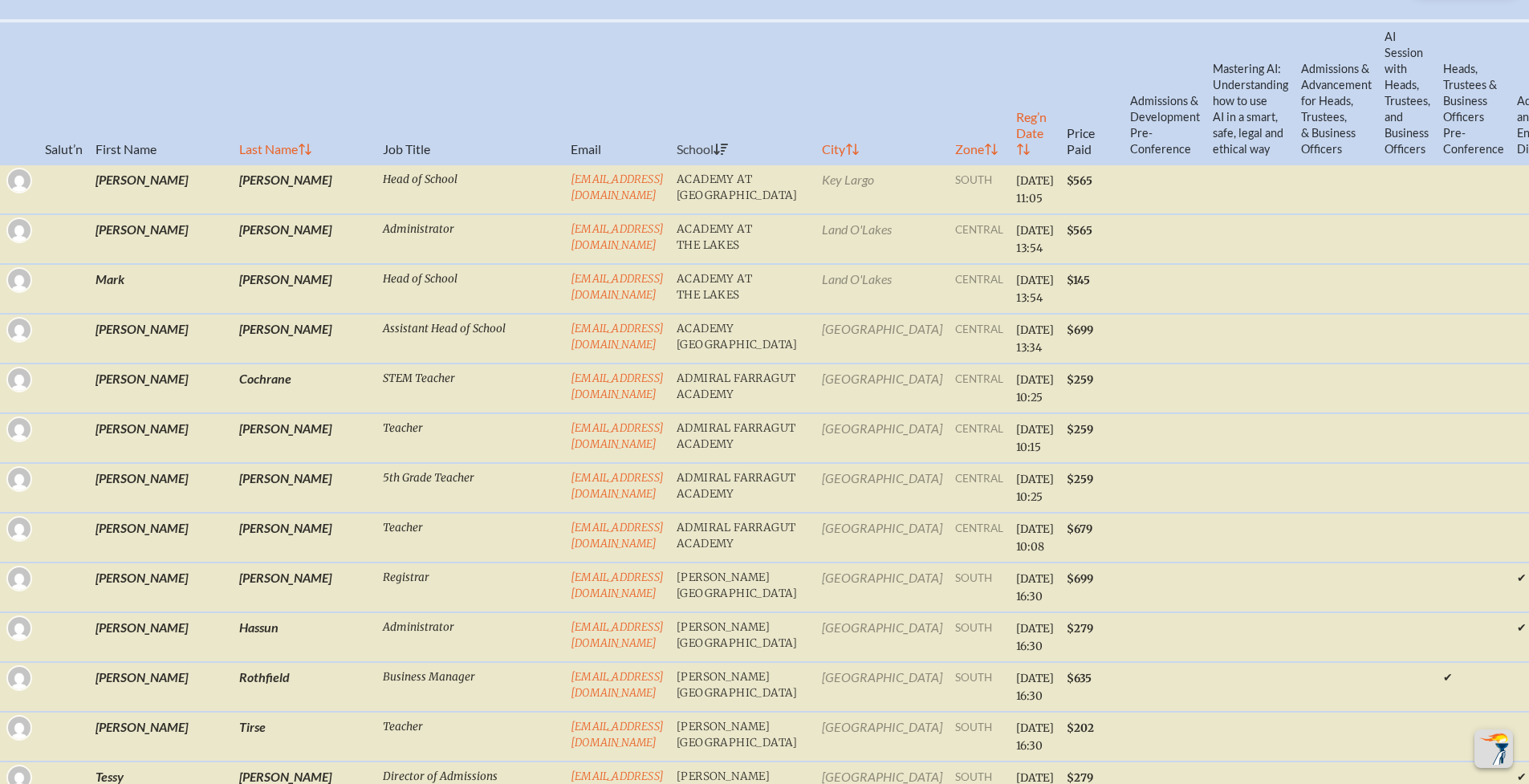
checkbox input "false"
checkbox input "true"
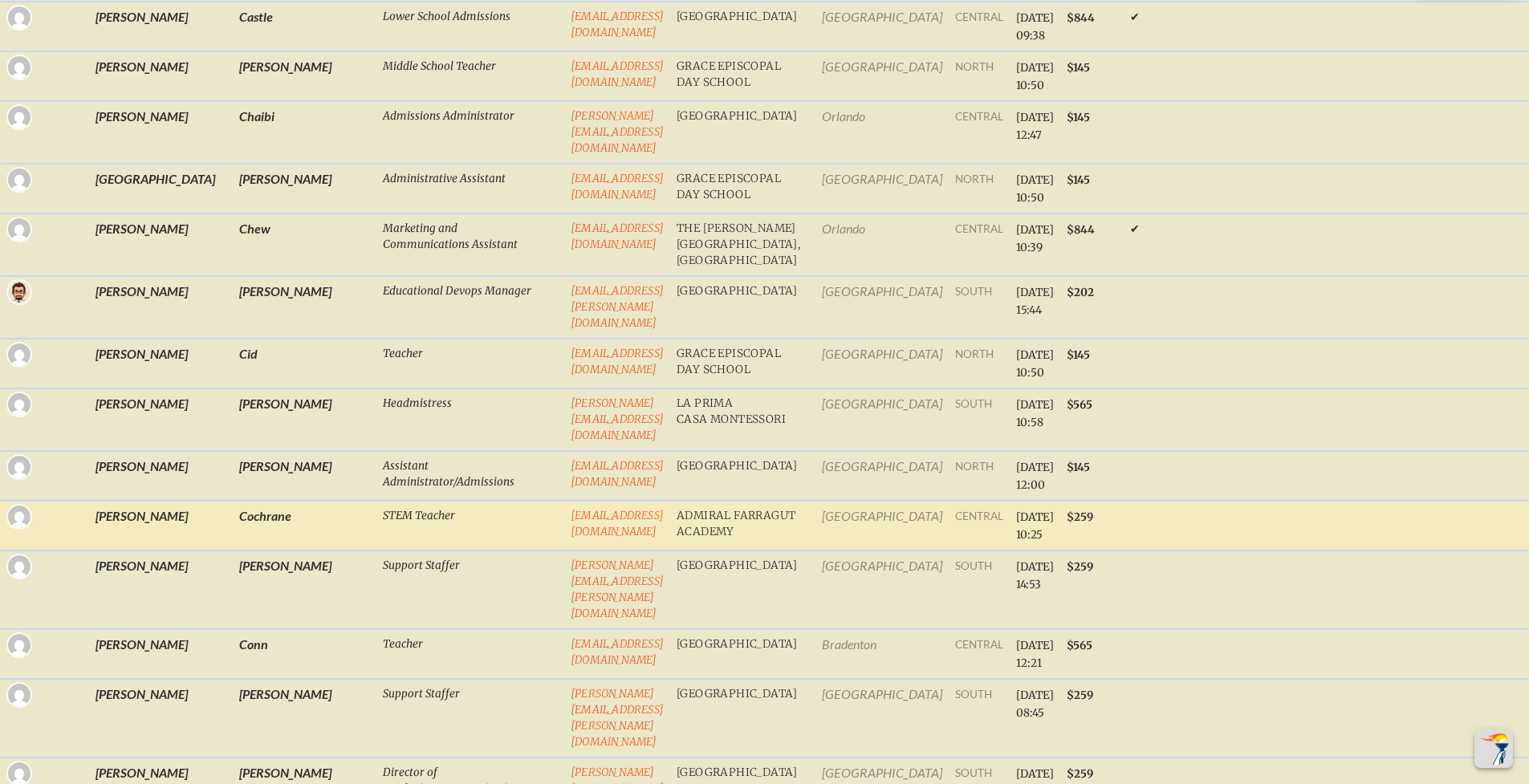
scroll to position [2740, 0]
